Goal: Obtain resource: Obtain resource

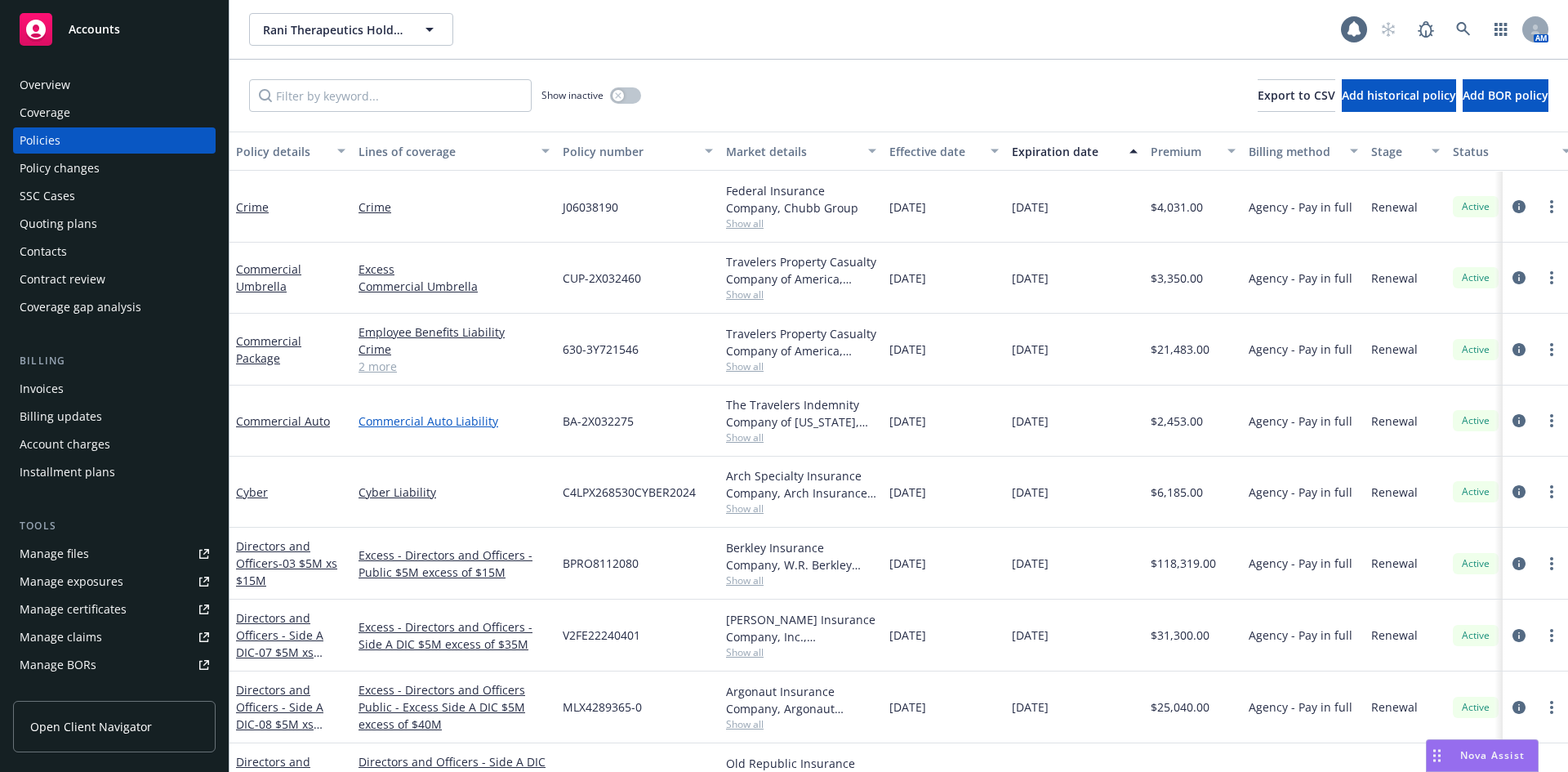
scroll to position [164, 0]
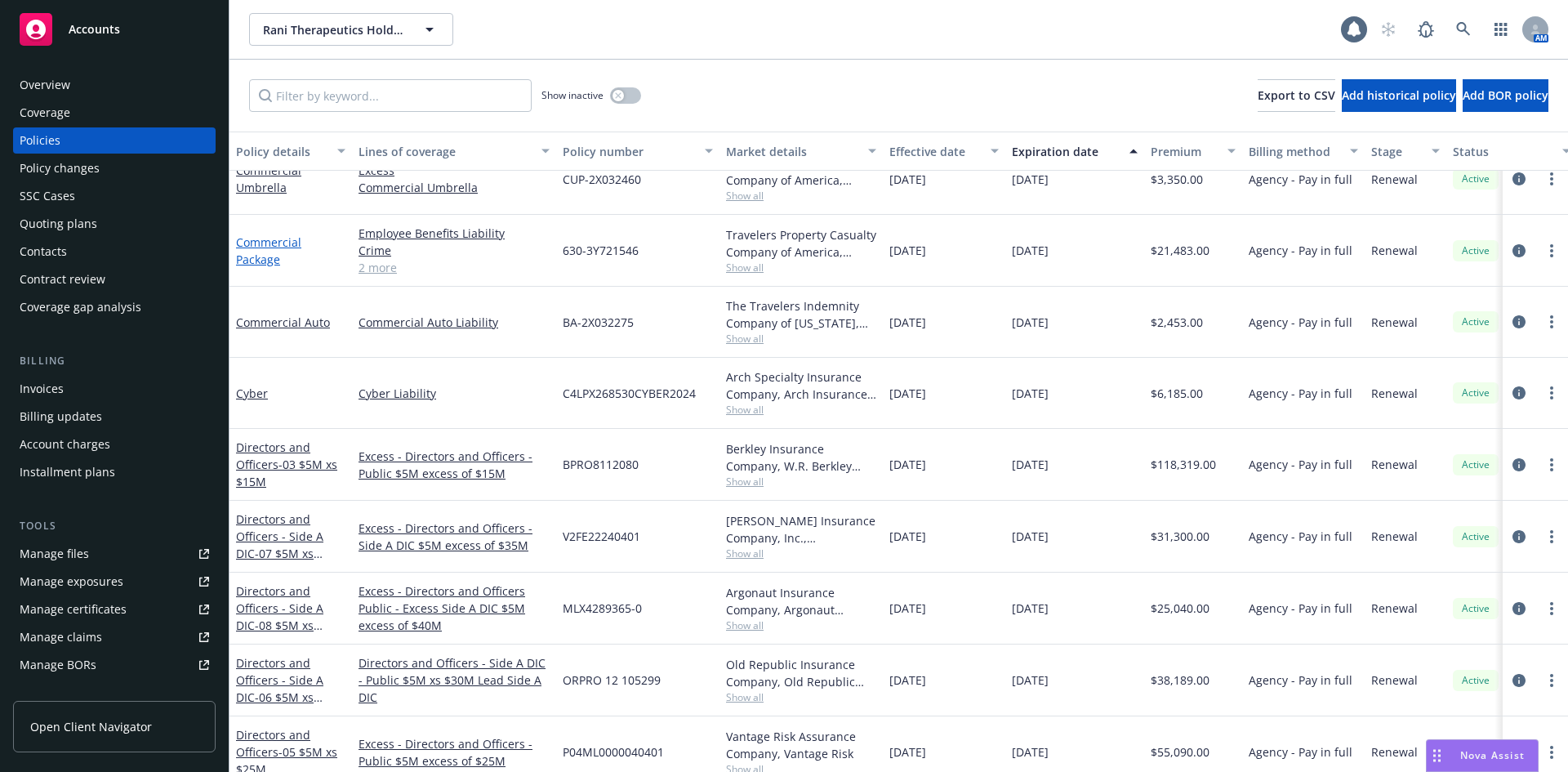
click at [262, 258] on link "Commercial Package" at bounding box center [269, 251] width 65 height 33
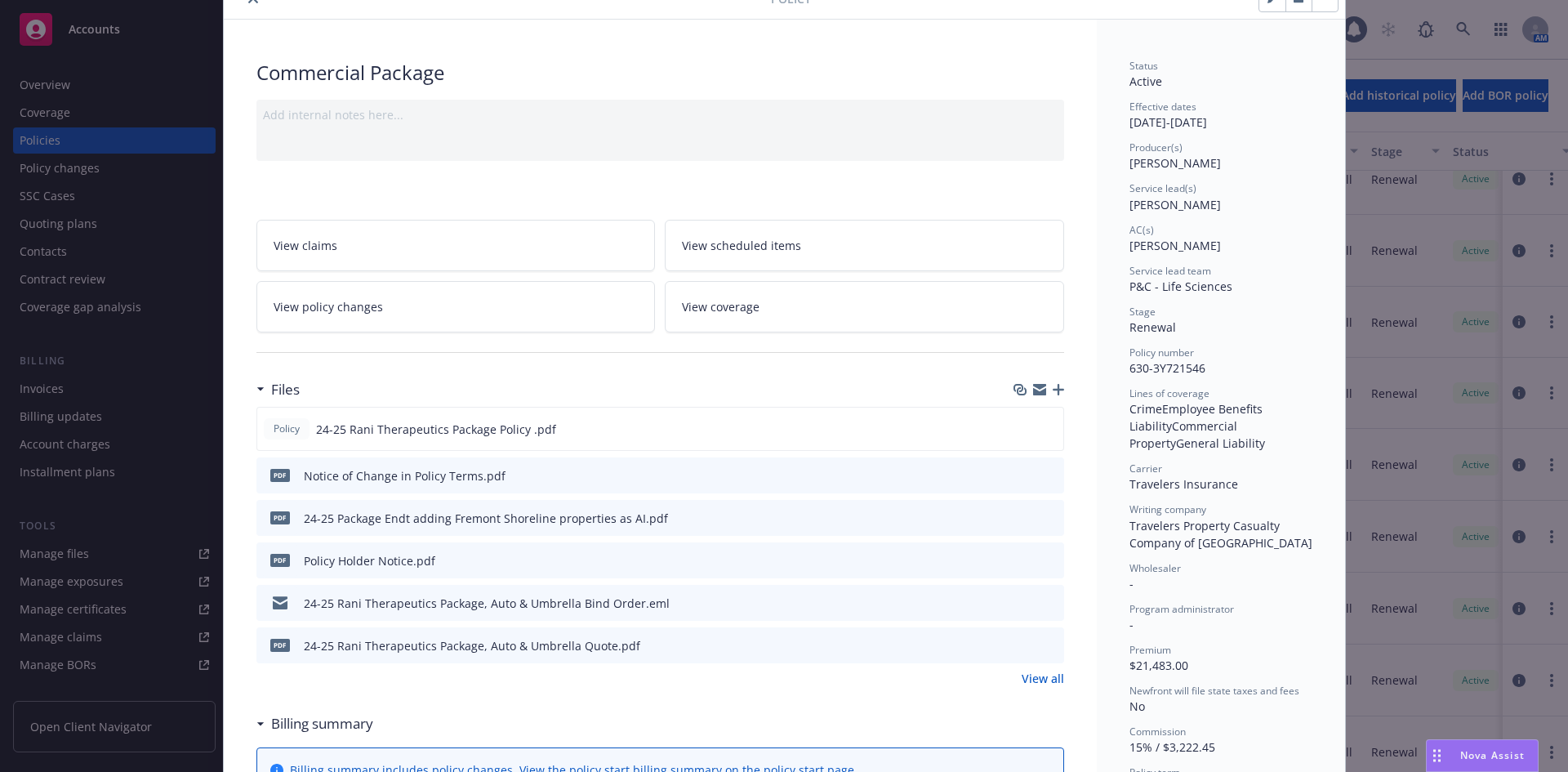
scroll to position [164, 0]
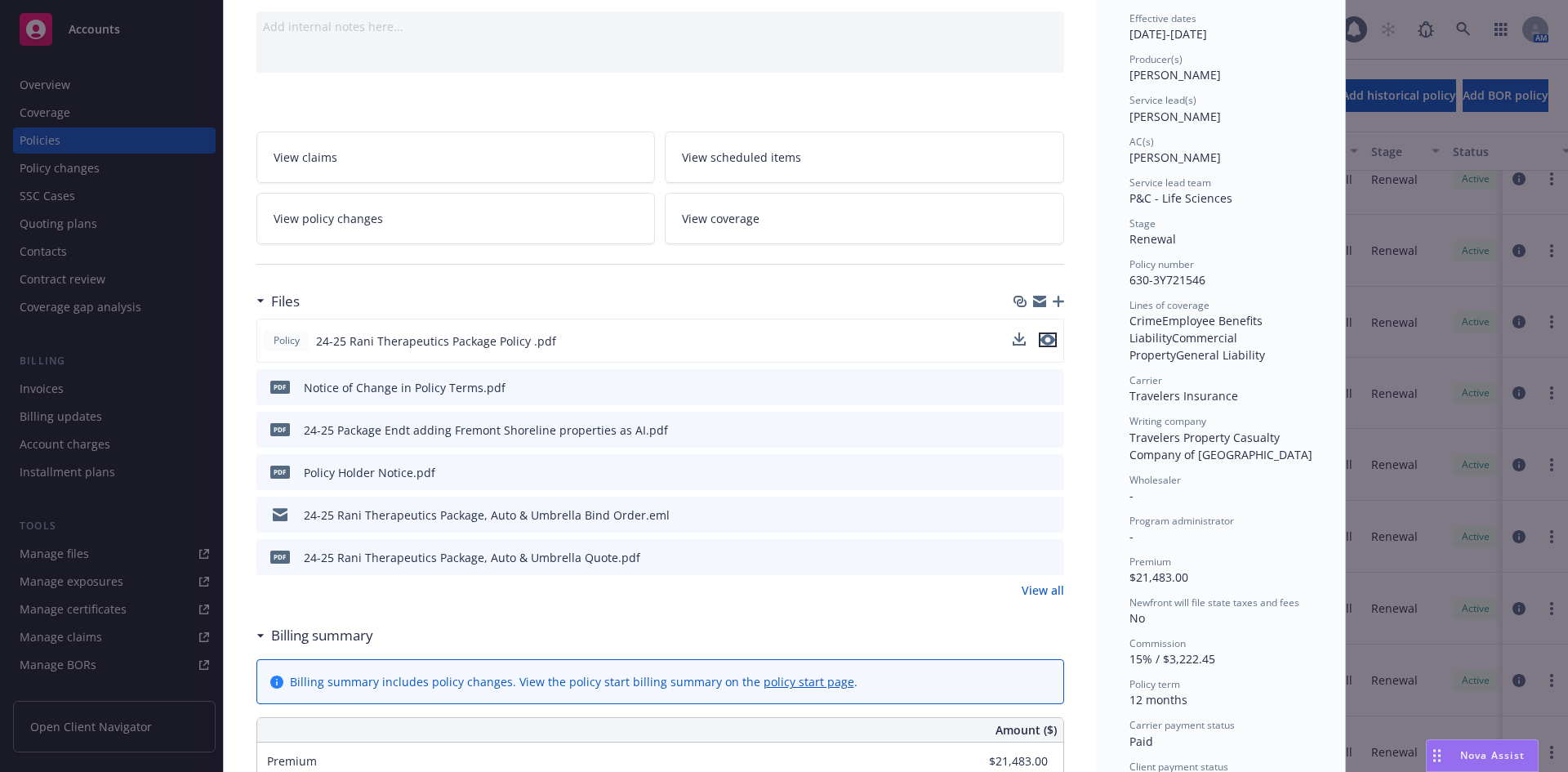
click at [1040, 344] on icon "preview file" at bounding box center [1047, 339] width 15 height 11
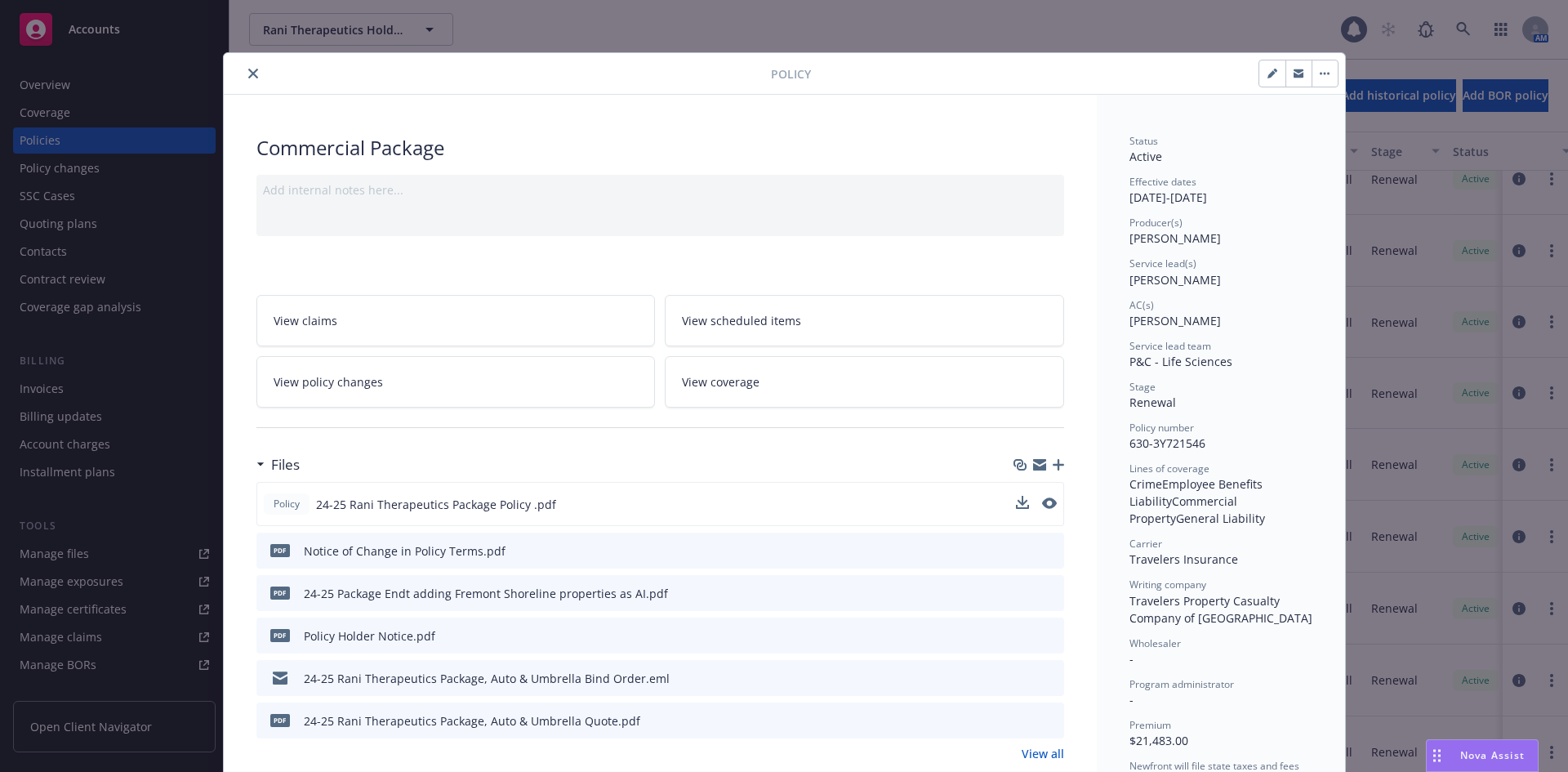
click at [248, 77] on icon "close" at bounding box center [252, 73] width 9 height 9
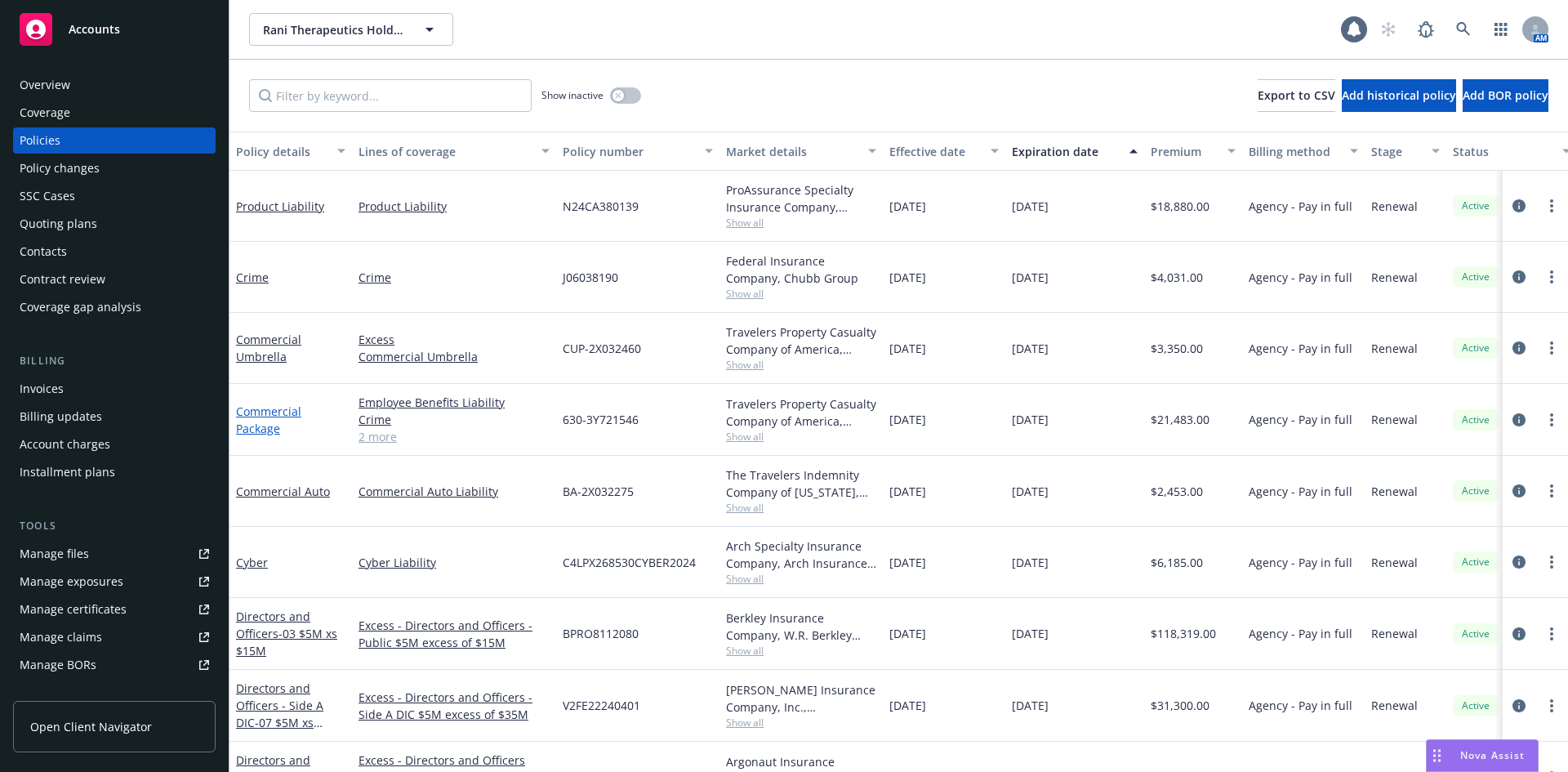
click at [276, 409] on link "Commercial Package" at bounding box center [269, 420] width 65 height 33
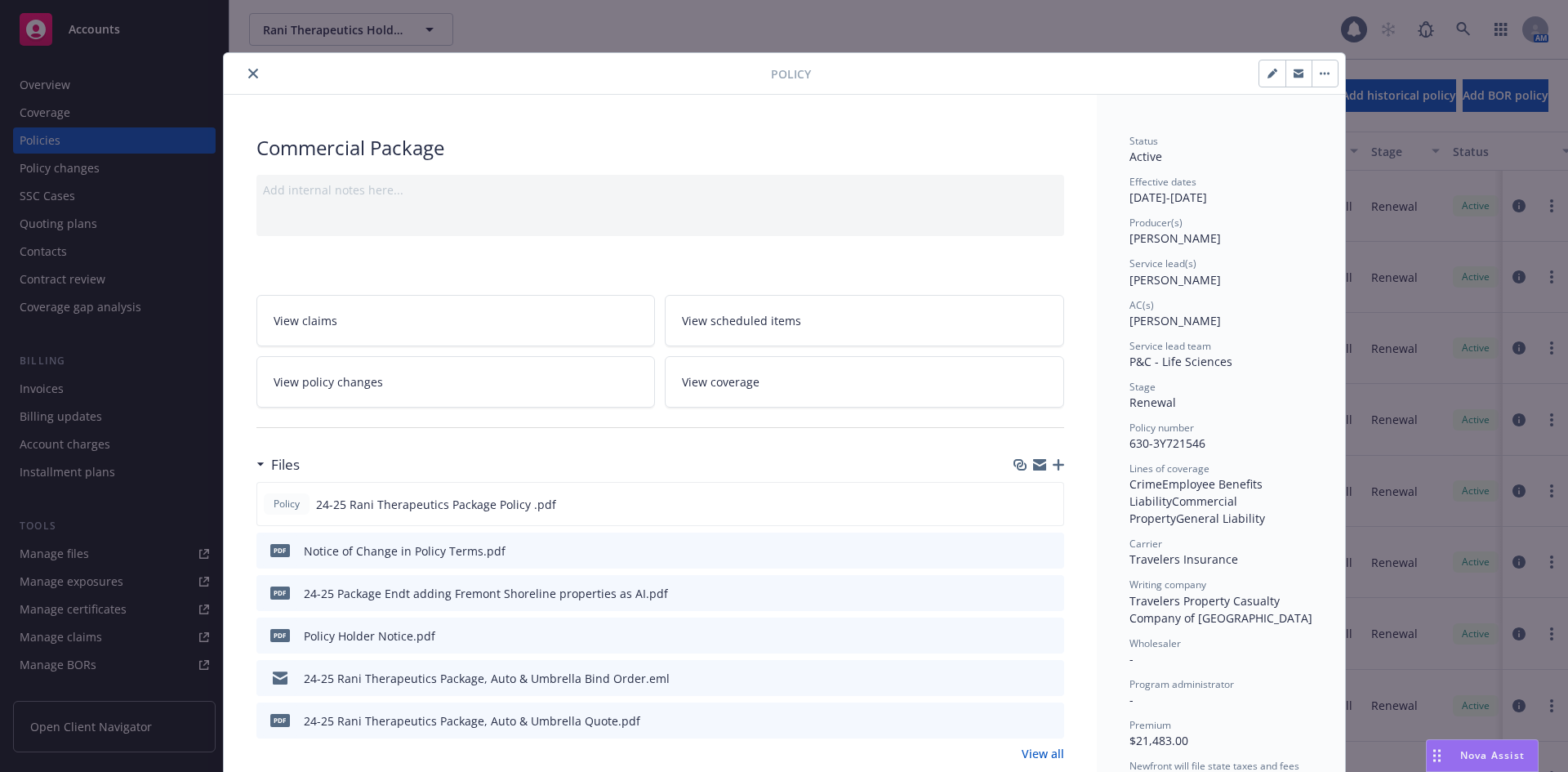
scroll to position [49, 0]
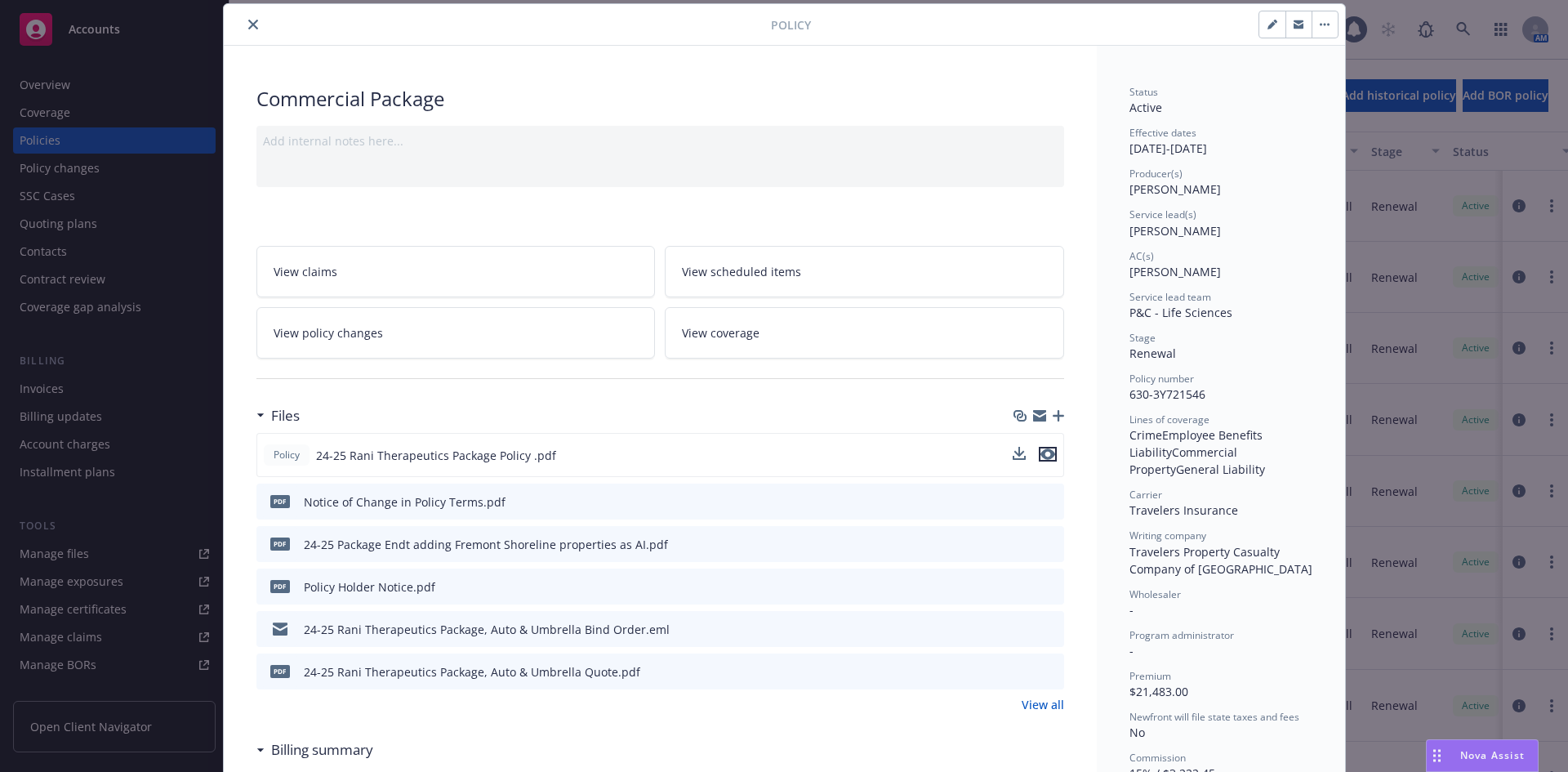
click at [1040, 457] on icon "preview file" at bounding box center [1047, 454] width 15 height 11
click at [248, 24] on icon "close" at bounding box center [252, 24] width 9 height 9
